Goal: Task Accomplishment & Management: Manage account settings

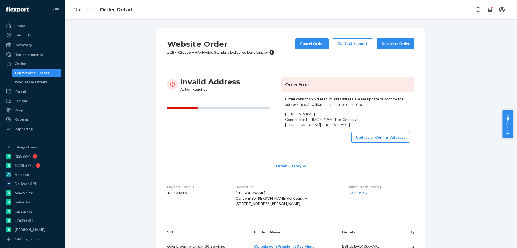
click at [36, 75] on div "Ecommerce Orders" at bounding box center [32, 72] width 34 height 5
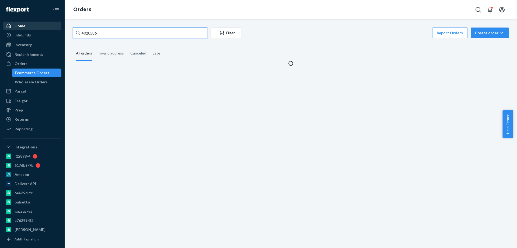
click at [46, 27] on div "Home Inbounds Shipping Plans Problems Inventory Products Branded Packaging Repl…" at bounding box center [258, 124] width 517 height 248
paste input "371"
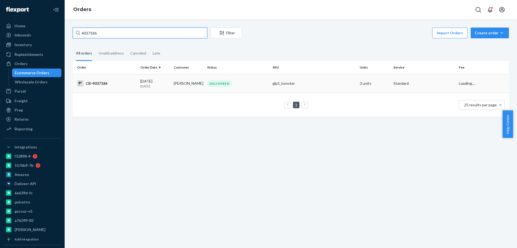
type input "4037186"
click at [167, 88] on p "8 days ago" at bounding box center [154, 86] width 29 height 5
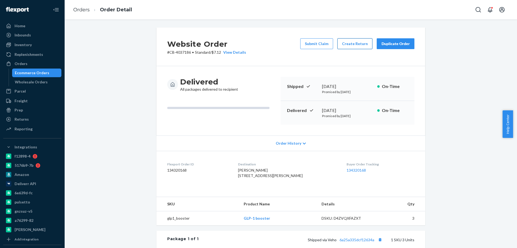
click at [349, 44] on button "Create Return" at bounding box center [355, 43] width 35 height 11
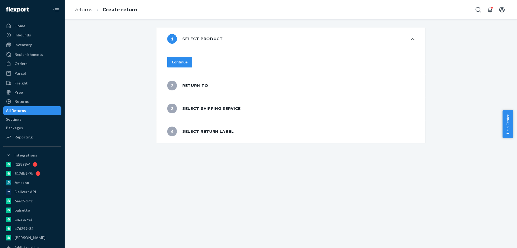
click at [188, 60] on div "Continue" at bounding box center [180, 61] width 16 height 5
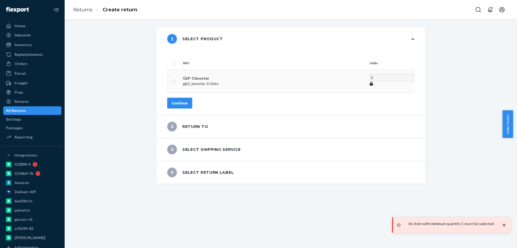
click at [176, 78] on input "checkbox" at bounding box center [174, 81] width 4 height 6
checkbox input "true"
drag, startPoint x: 331, startPoint y: 71, endPoint x: 283, endPoint y: 72, distance: 48.0
click at [304, 72] on tr "GLP-1 booster glp1_booster - 3 Units 3" at bounding box center [290, 80] width 247 height 21
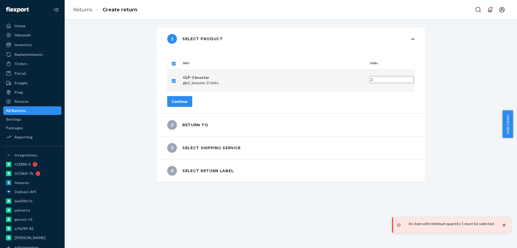
type input "2"
click at [188, 99] on div "Continue" at bounding box center [180, 101] width 16 height 5
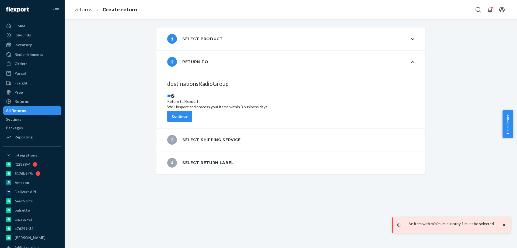
click at [192, 111] on button "Continue" at bounding box center [179, 116] width 25 height 11
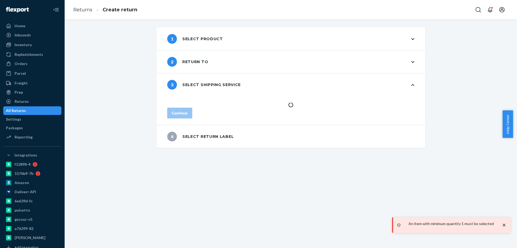
click at [219, 199] on div "1 Select product 2 Return to 3 Select shipping service Continue 4 Select return…" at bounding box center [291, 133] width 453 height 228
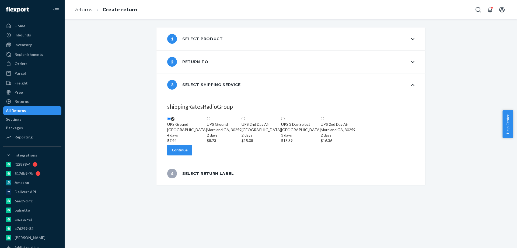
click at [185, 155] on button "Continue" at bounding box center [179, 149] width 25 height 11
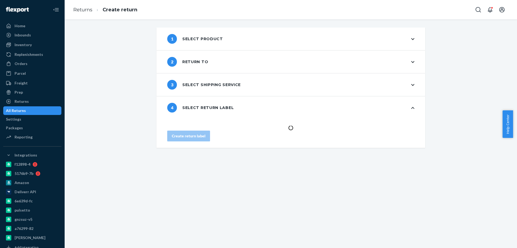
click at [219, 206] on div "1 Select product 2 Return to 3 Select shipping service 4 Select return label Cr…" at bounding box center [291, 133] width 453 height 228
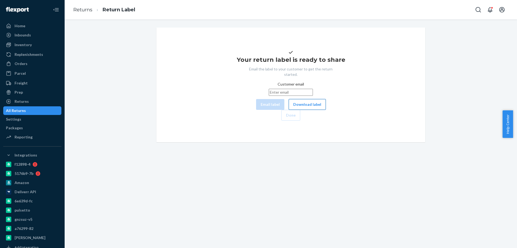
click at [289, 110] on button "Download label" at bounding box center [307, 104] width 37 height 11
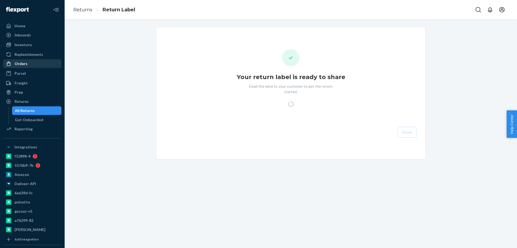
click at [31, 67] on link "Orders" at bounding box center [32, 63] width 58 height 9
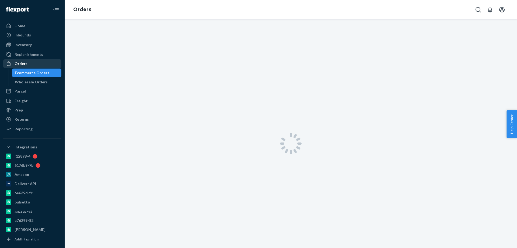
click at [31, 66] on div "Orders" at bounding box center [32, 64] width 57 height 8
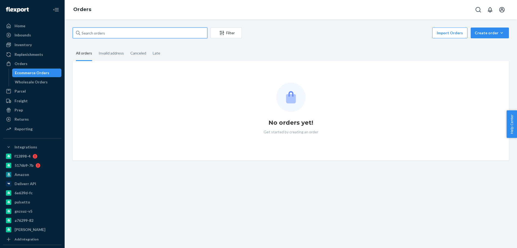
click at [95, 32] on input "text" at bounding box center [140, 32] width 135 height 11
paste input "3996319"
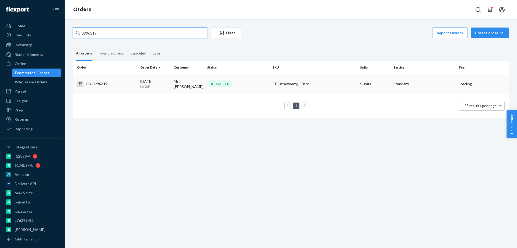
type input "3996319"
click at [168, 86] on p "[DATE]" at bounding box center [154, 86] width 29 height 5
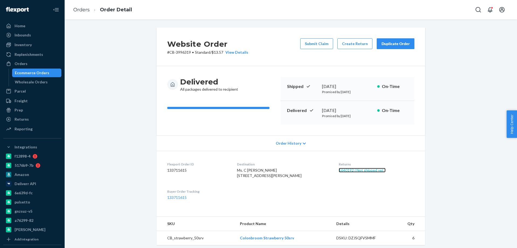
click at [343, 170] on link "1640192 ( Not shipped yet )" at bounding box center [362, 170] width 47 height 5
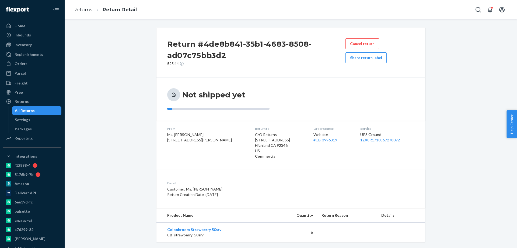
click at [359, 58] on button "Share return label" at bounding box center [366, 57] width 41 height 11
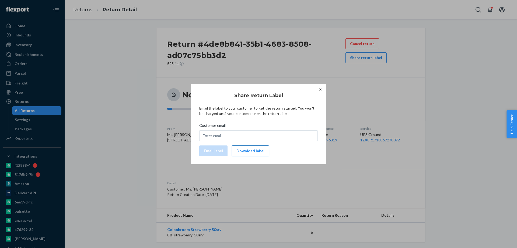
click at [245, 152] on button "Download label" at bounding box center [250, 150] width 37 height 11
